Goal: Task Accomplishment & Management: Manage account settings

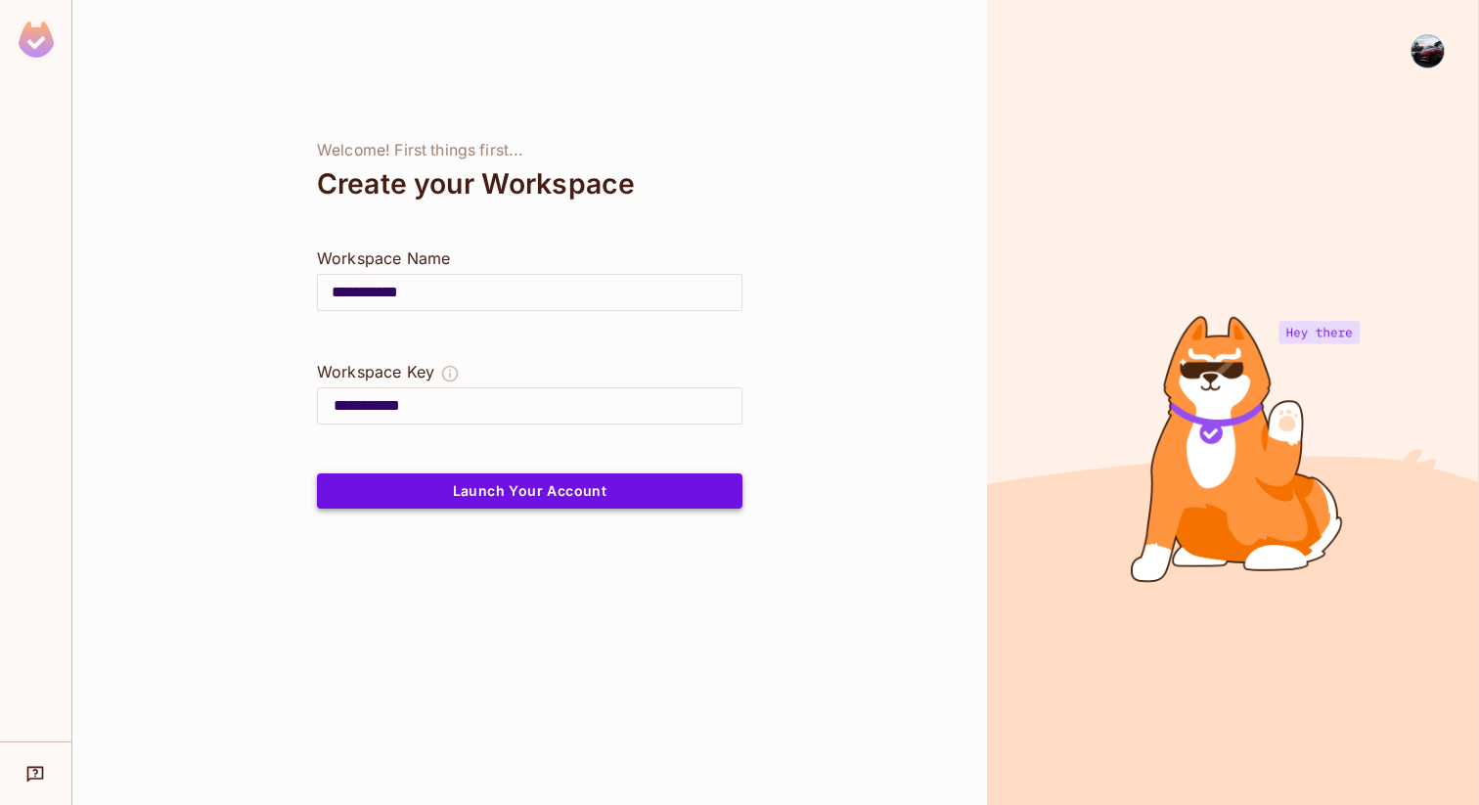
click at [648, 483] on button "Launch Your Account" at bounding box center [530, 491] width 426 height 35
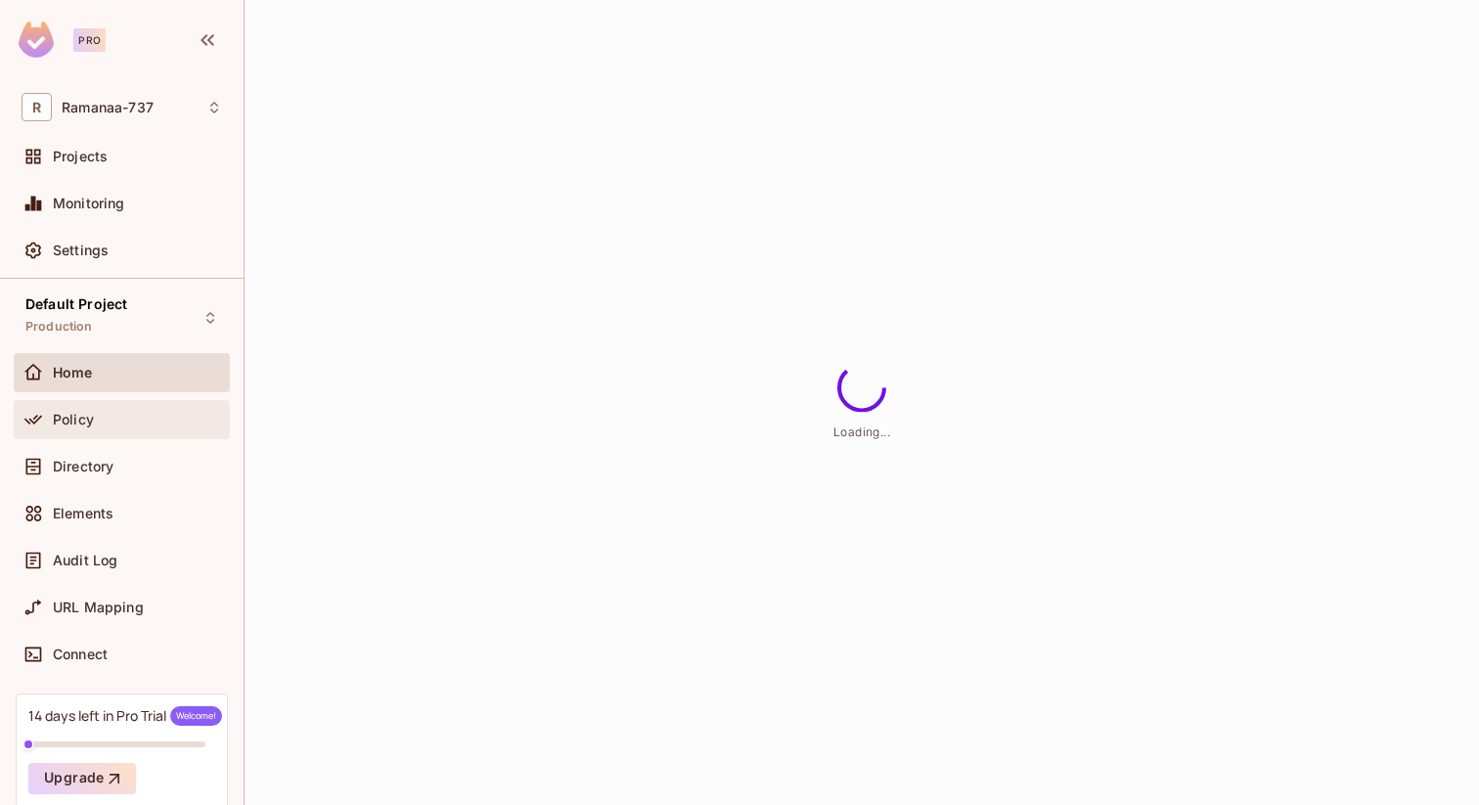
click at [47, 429] on div at bounding box center [37, 419] width 31 height 23
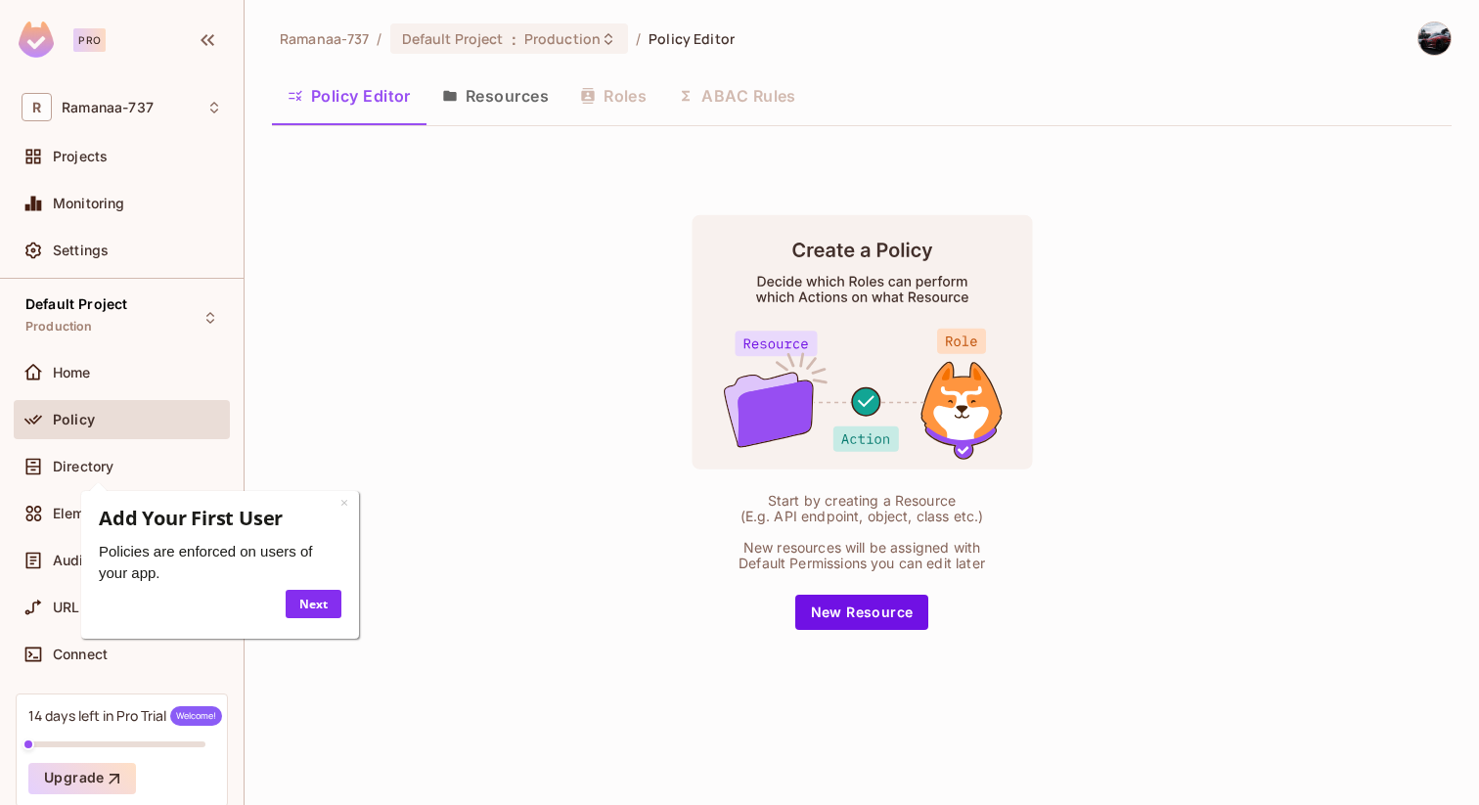
click at [508, 103] on button "Resources" at bounding box center [496, 95] width 138 height 49
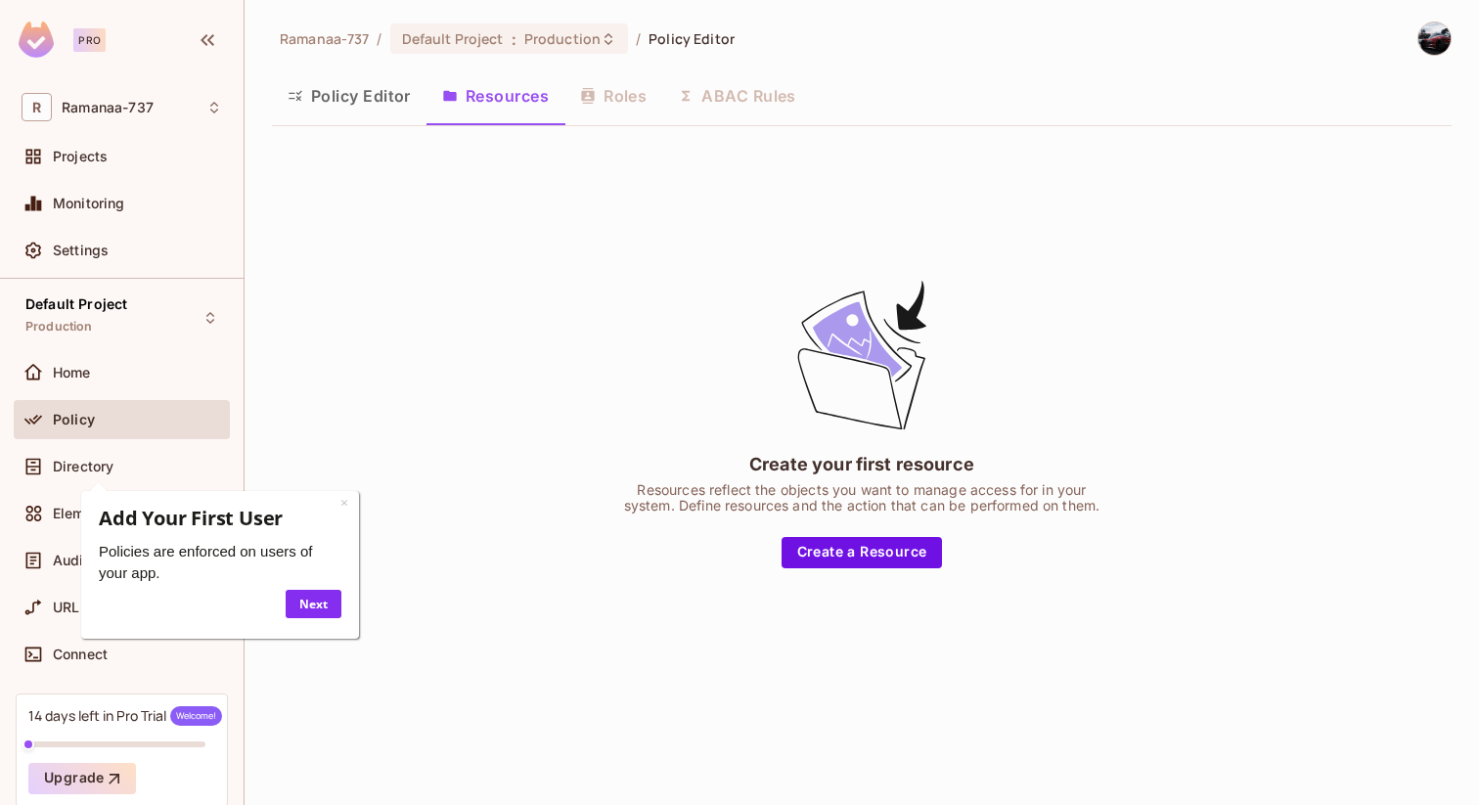
click at [634, 100] on div "Policy Editor Resources Roles ABAC Rules" at bounding box center [862, 95] width 1180 height 49
click at [625, 98] on div "Policy Editor Resources Roles ABAC Rules" at bounding box center [862, 95] width 1180 height 49
click at [475, 112] on button "Resources" at bounding box center [496, 95] width 138 height 49
click at [344, 506] on link "×" at bounding box center [344, 502] width 8 height 19
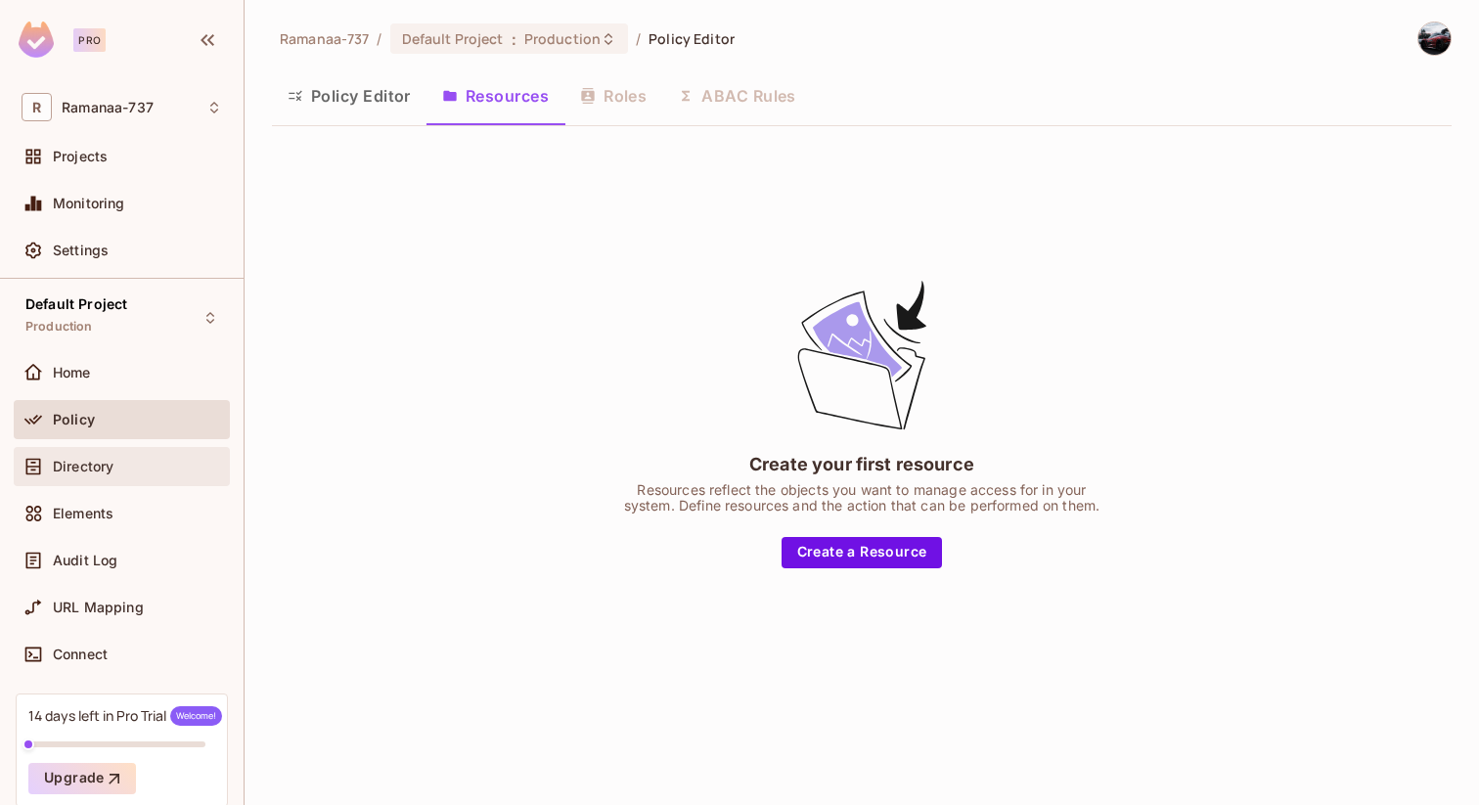
click at [126, 472] on div "Directory" at bounding box center [137, 467] width 169 height 16
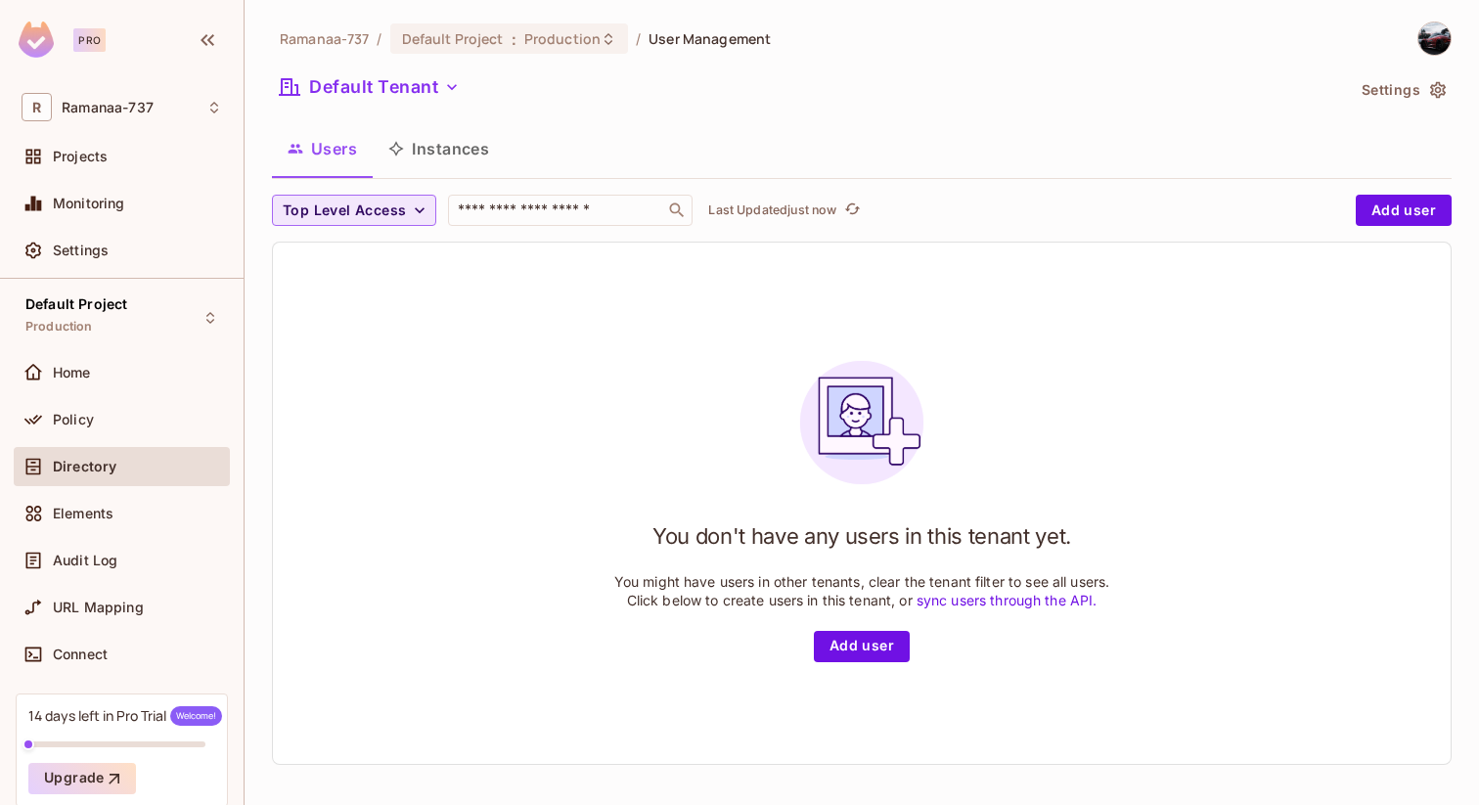
click at [418, 201] on icon "button" at bounding box center [420, 211] width 20 height 20
click at [308, 270] on li "admin" at bounding box center [321, 255] width 98 height 42
click at [299, 212] on span "admin" at bounding box center [305, 211] width 44 height 24
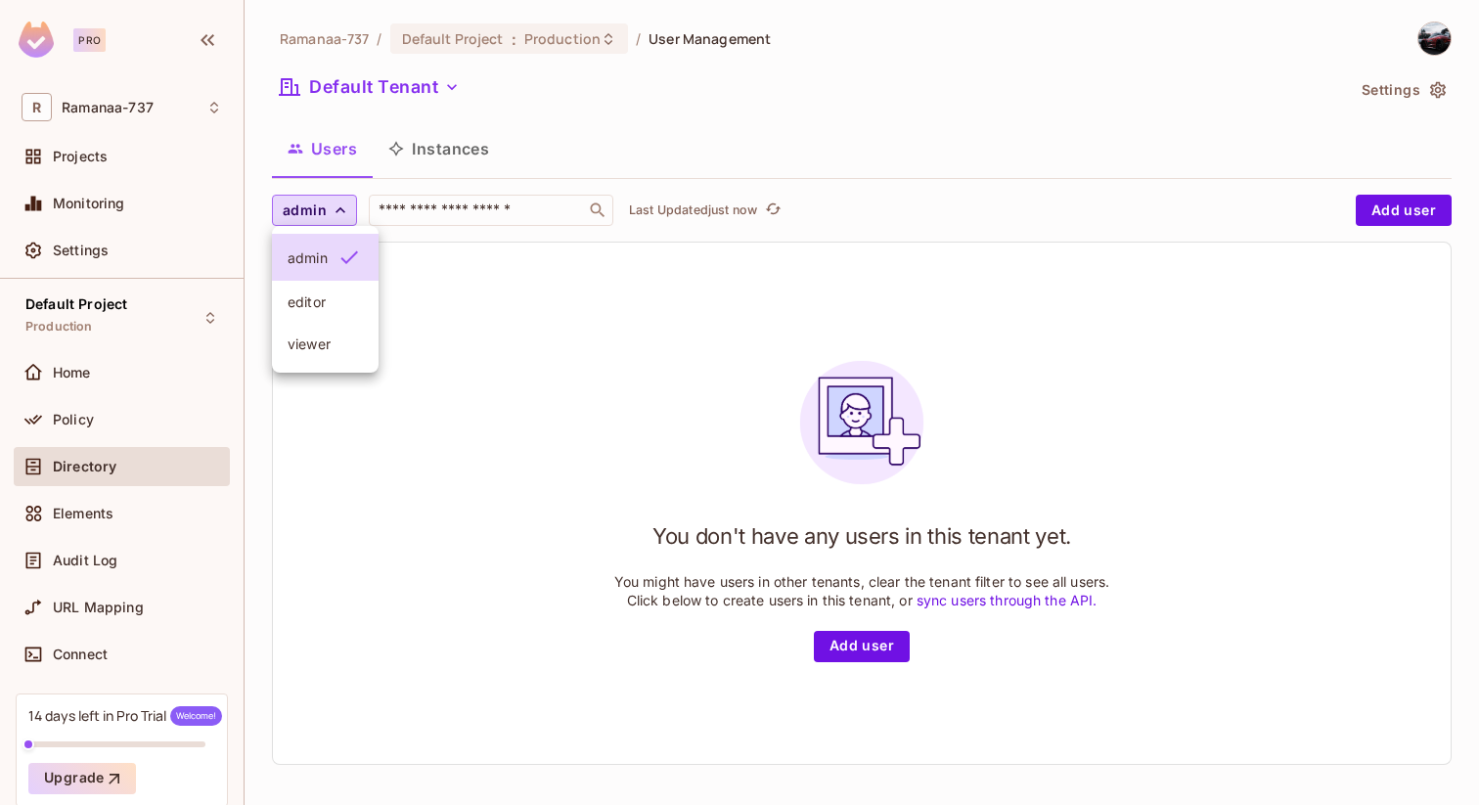
click at [68, 433] on div at bounding box center [739, 402] width 1479 height 805
click at [68, 433] on div "Policy" at bounding box center [122, 419] width 216 height 39
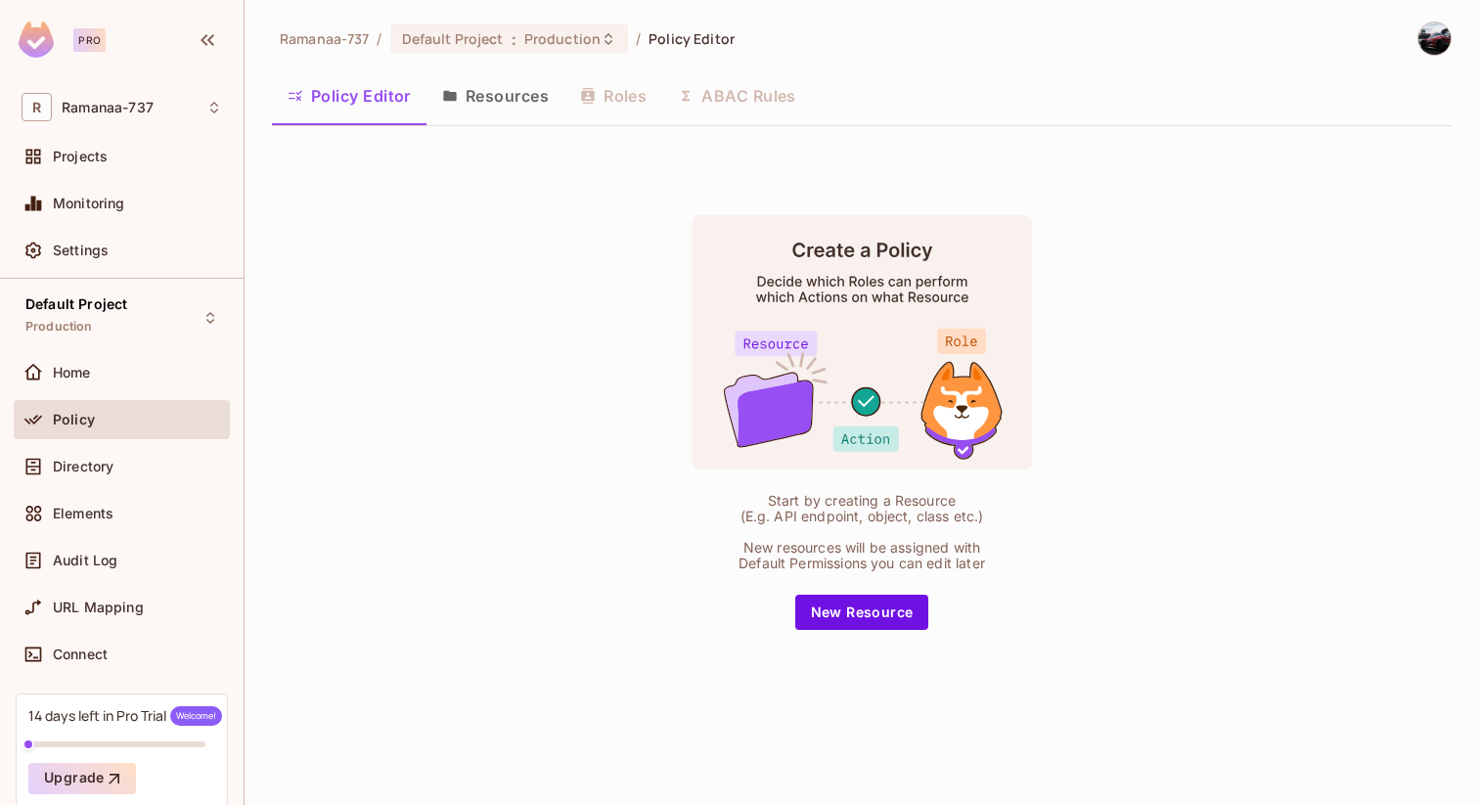
click at [531, 87] on button "Resources" at bounding box center [496, 95] width 138 height 49
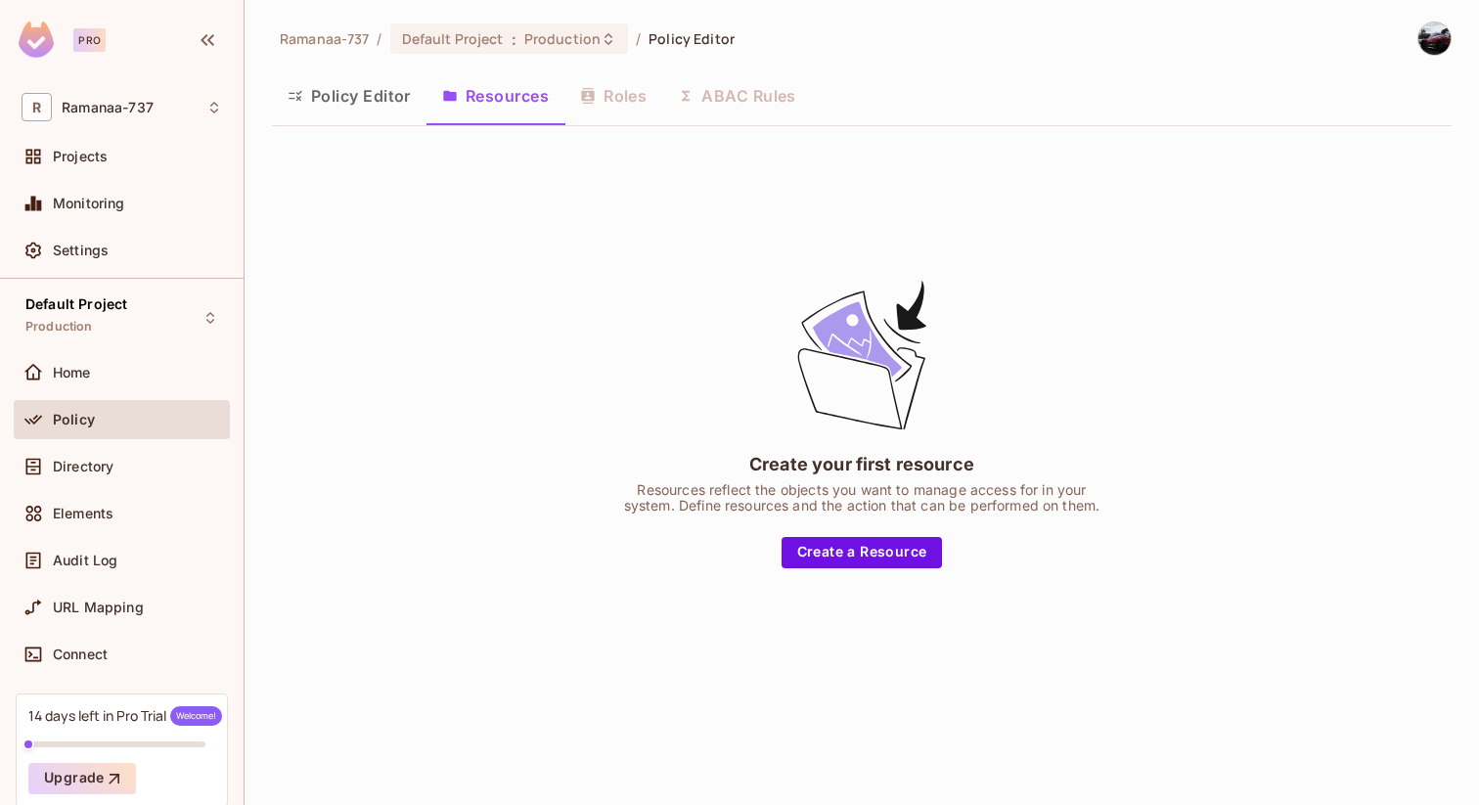
click at [389, 88] on button "Policy Editor" at bounding box center [349, 95] width 155 height 49
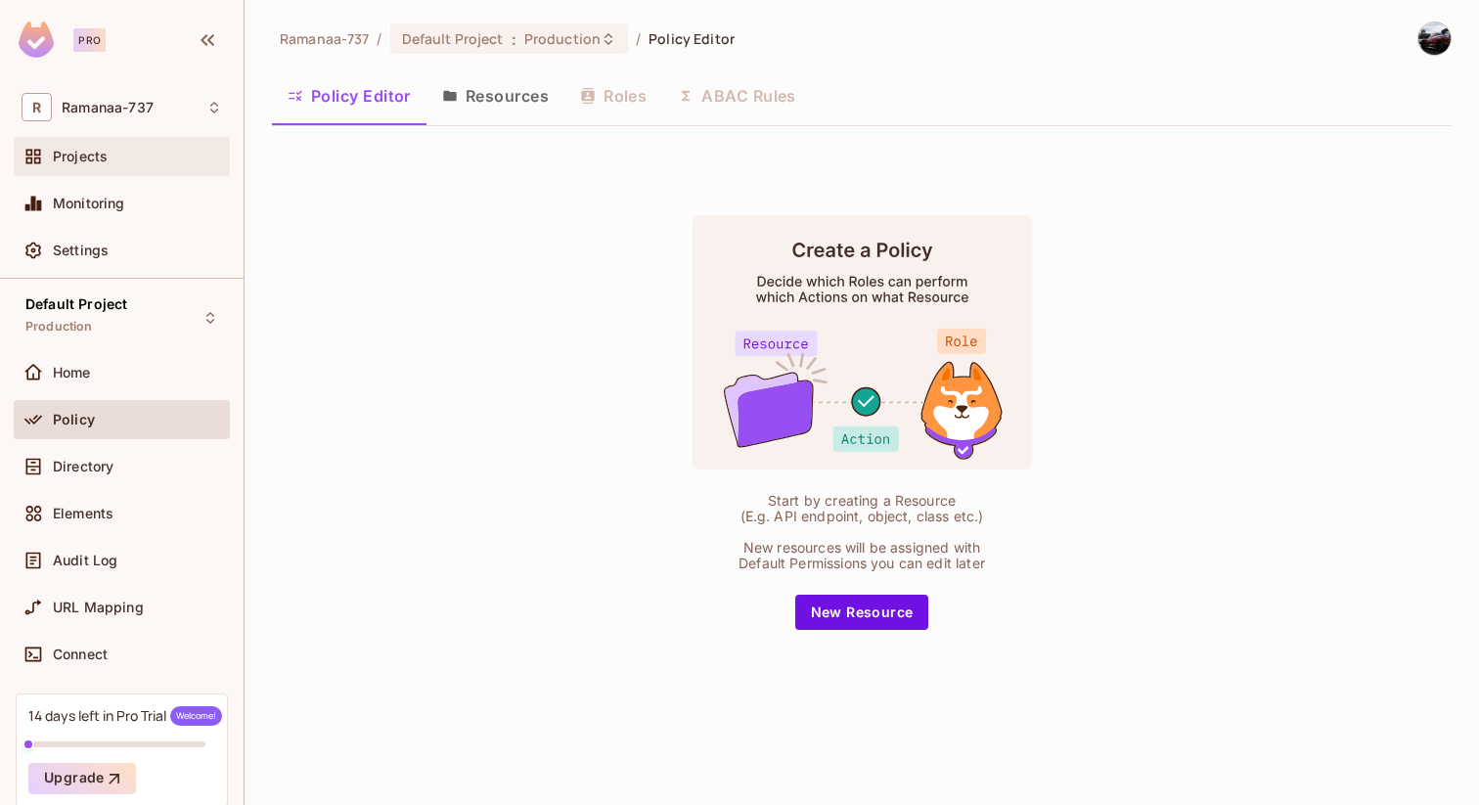
click at [103, 147] on div "Projects" at bounding box center [122, 156] width 201 height 23
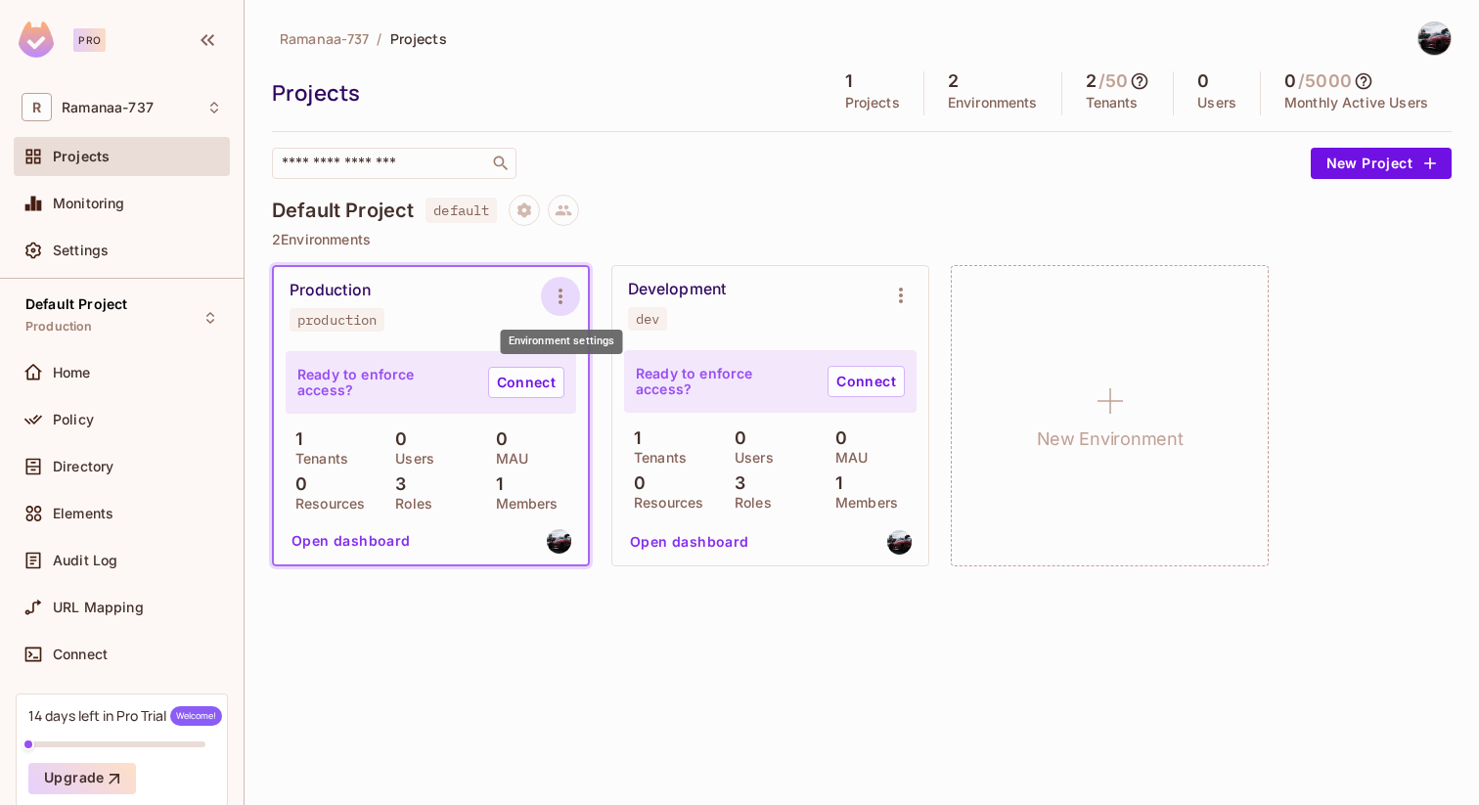
click at [555, 308] on button "Environment settings" at bounding box center [560, 296] width 39 height 39
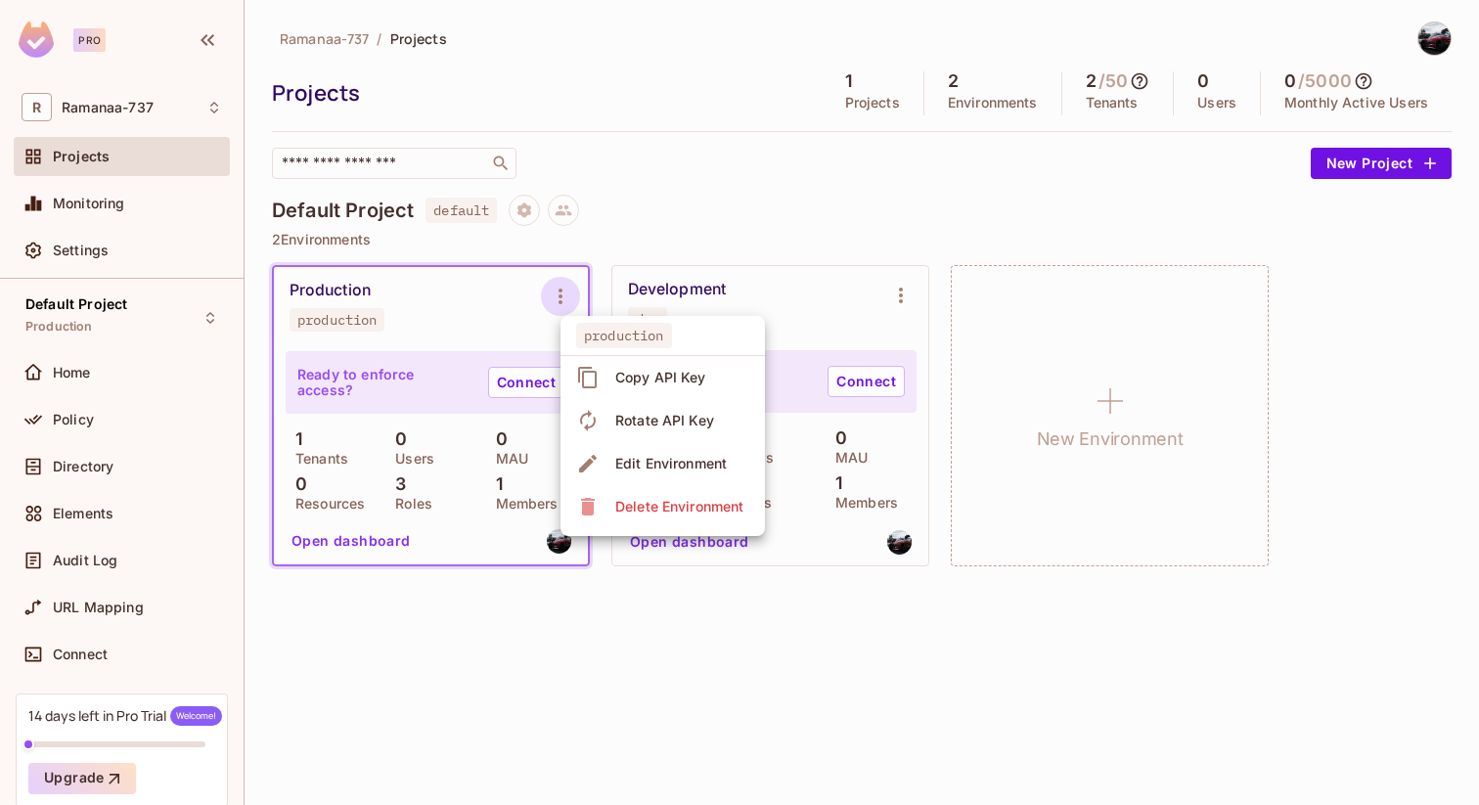
click at [723, 201] on div at bounding box center [739, 402] width 1479 height 805
